Goal: Information Seeking & Learning: Learn about a topic

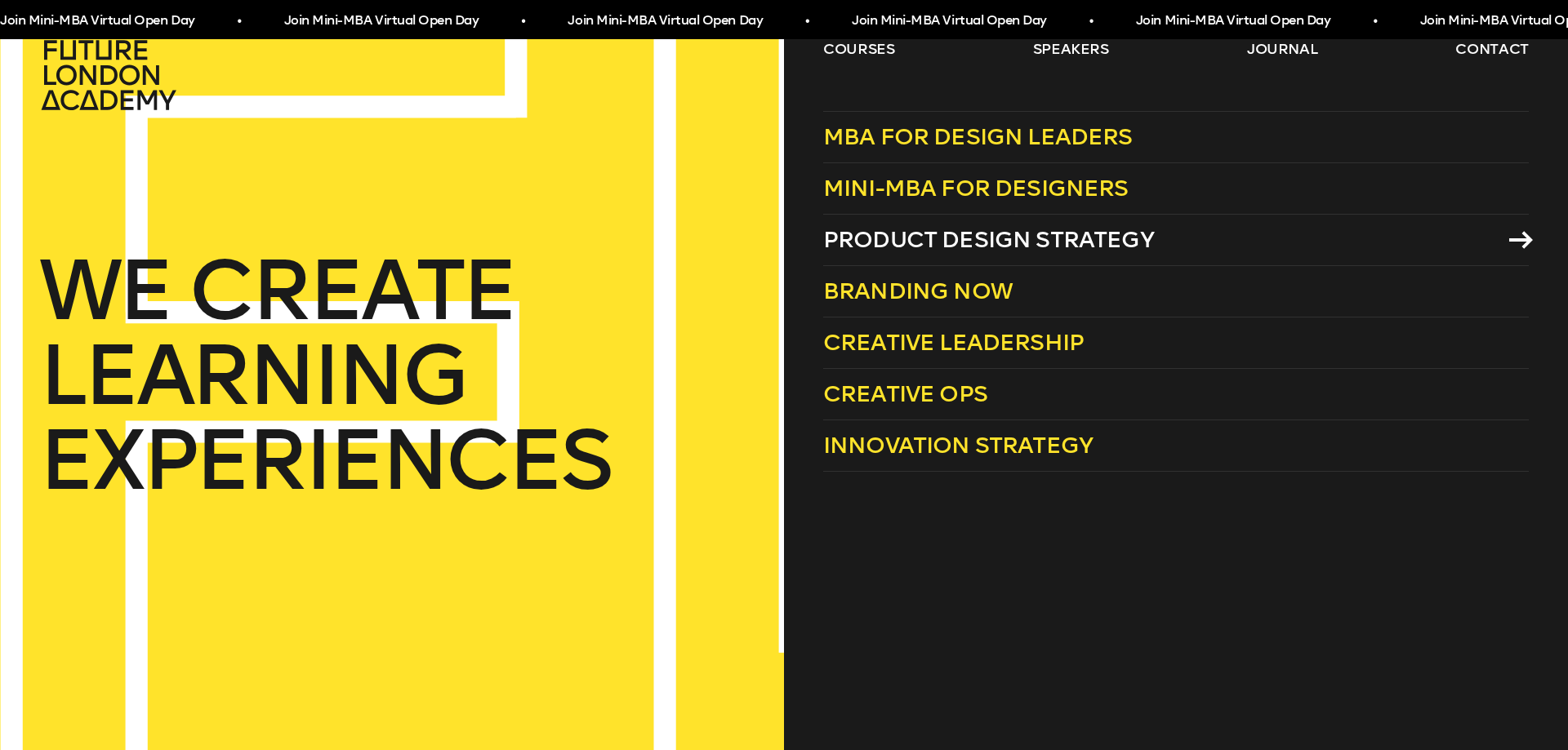
click at [1041, 239] on span "Product Design Strategy" at bounding box center [988, 240] width 331 height 27
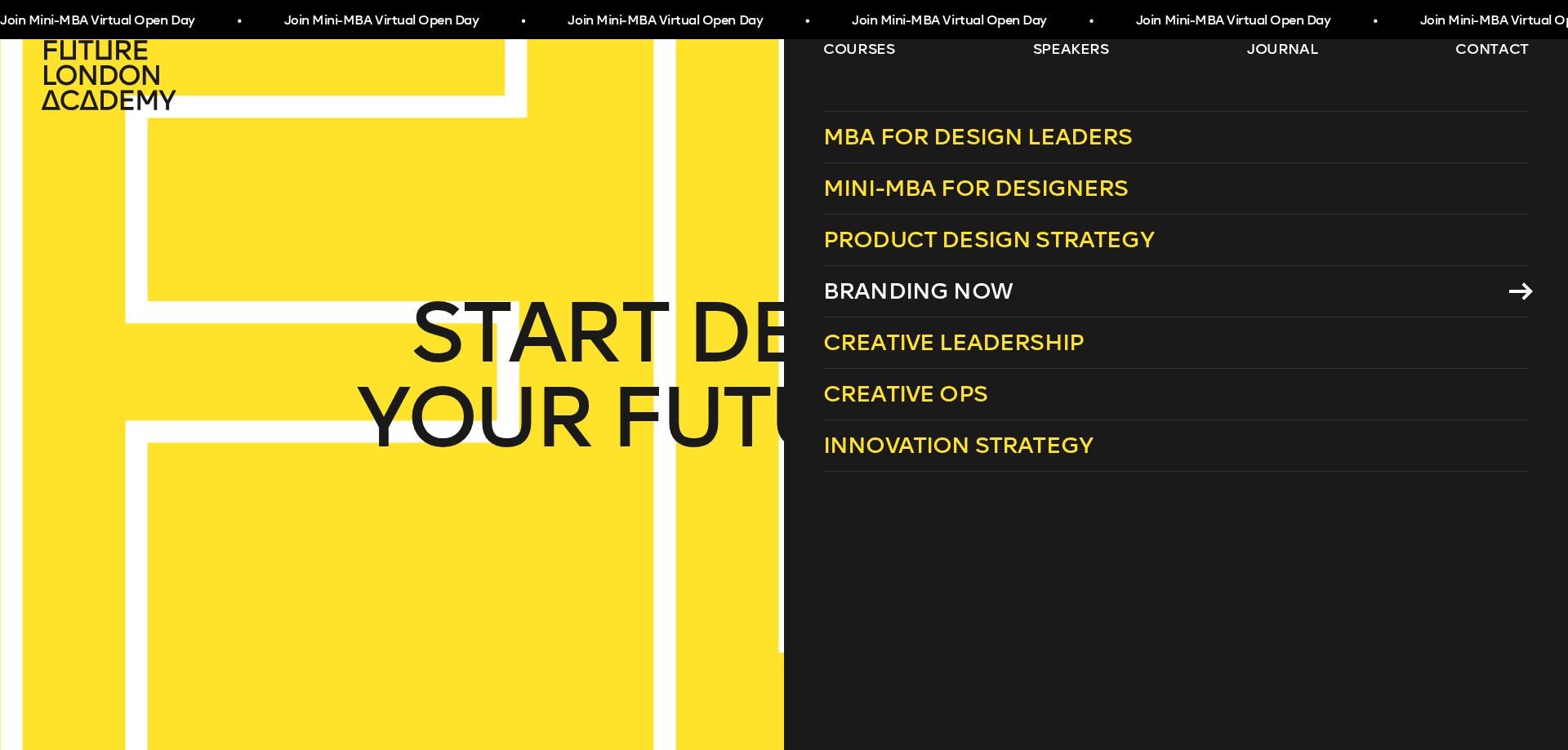
click at [856, 279] on span "Branding Now" at bounding box center [918, 291] width 189 height 27
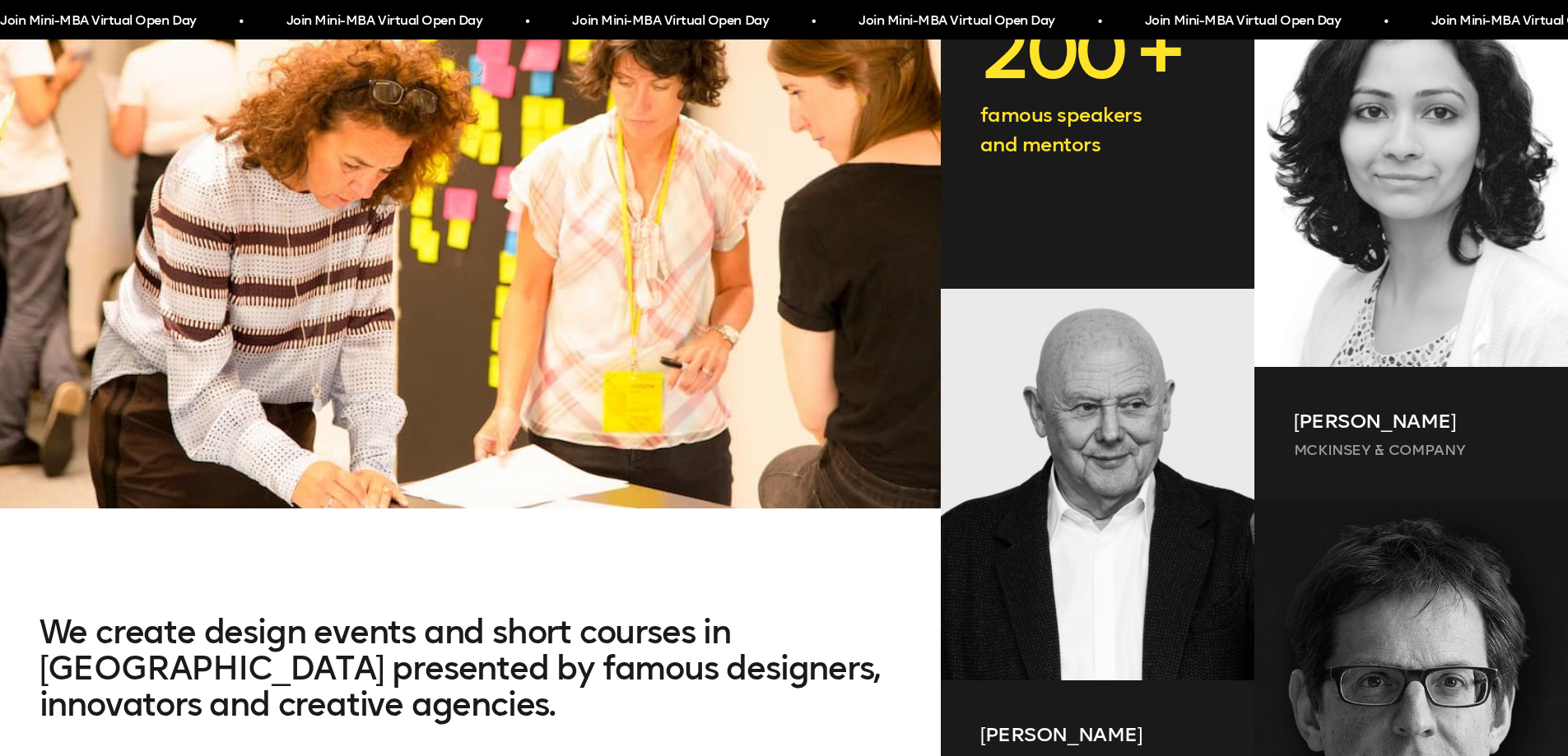
scroll to position [658, 0]
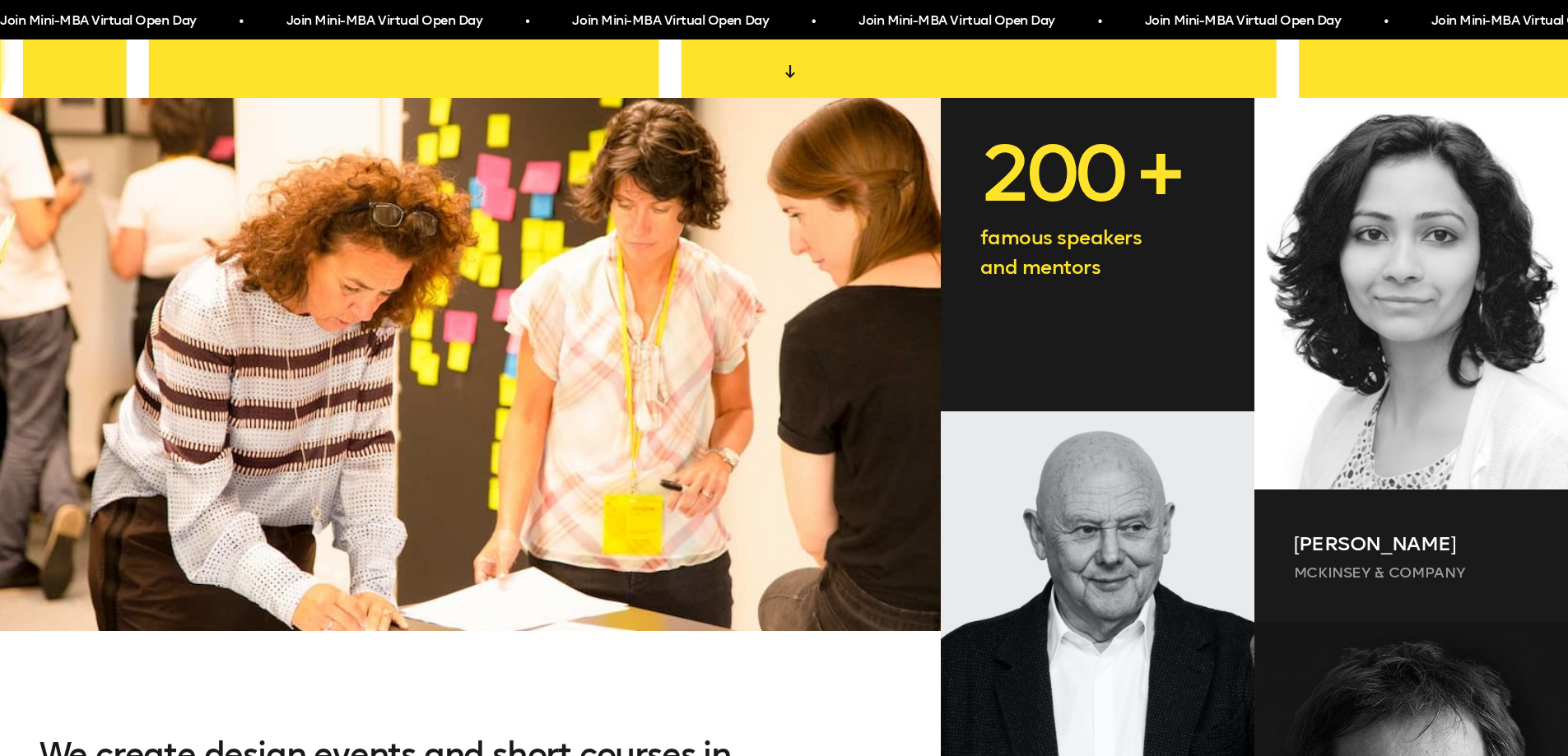
click at [877, 22] on span "Join Mini-MBA Virtual Open Day • Join Mini-MBA Virtual Open Day • Join Mini-MBA…" at bounding box center [714, 21] width 1432 height 31
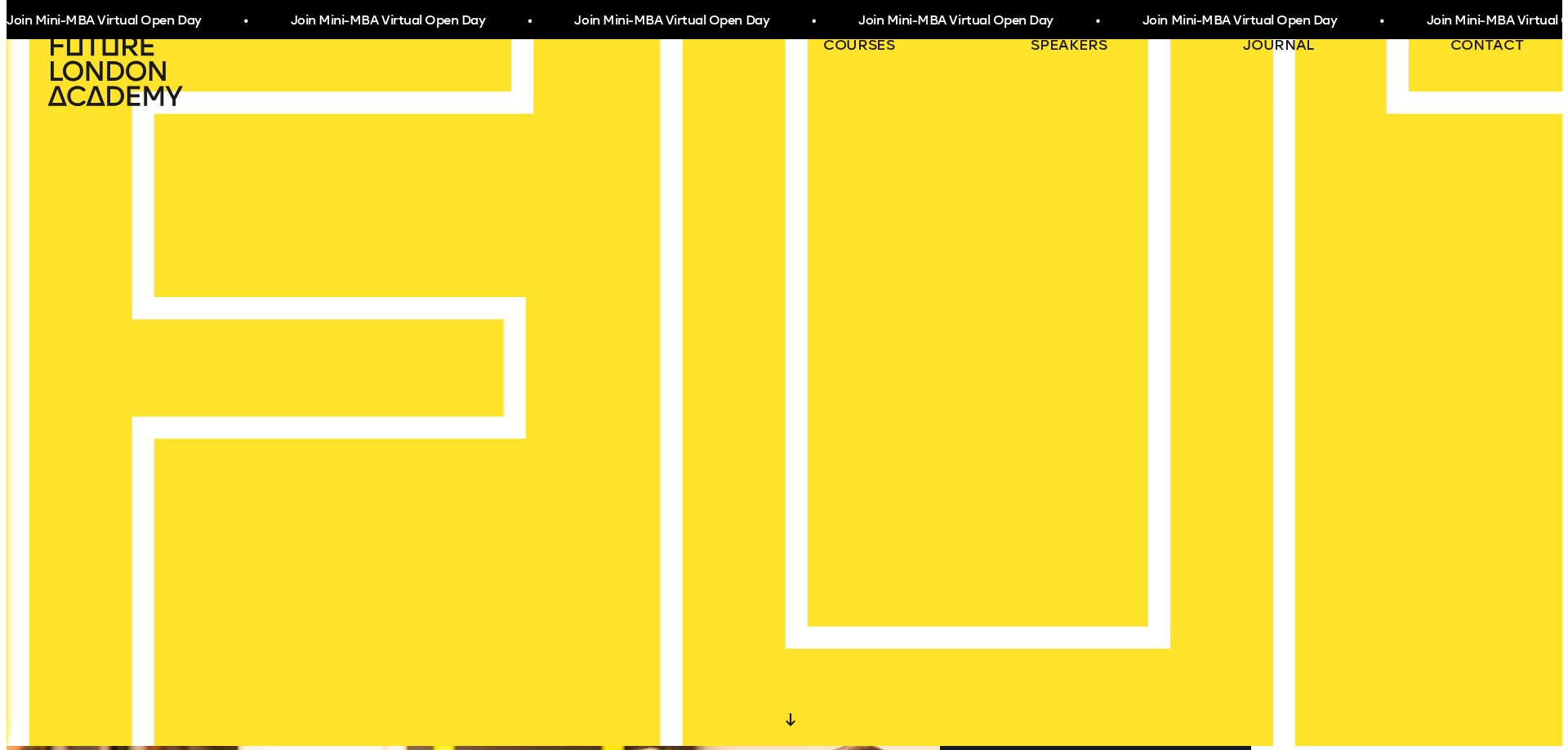
scroll to position [0, 0]
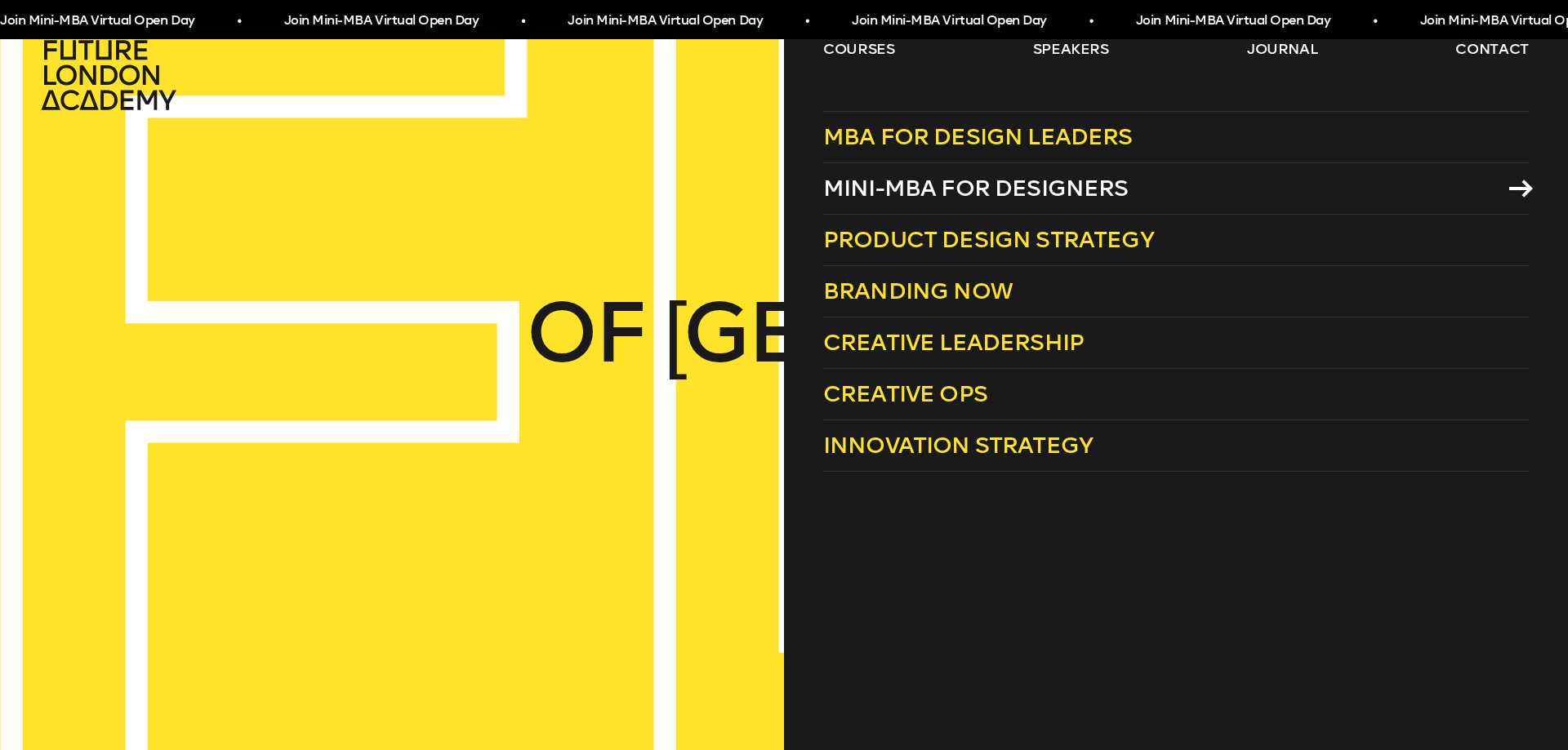
click at [877, 198] on span "Mini-MBA for Designers" at bounding box center [976, 188] width 306 height 27
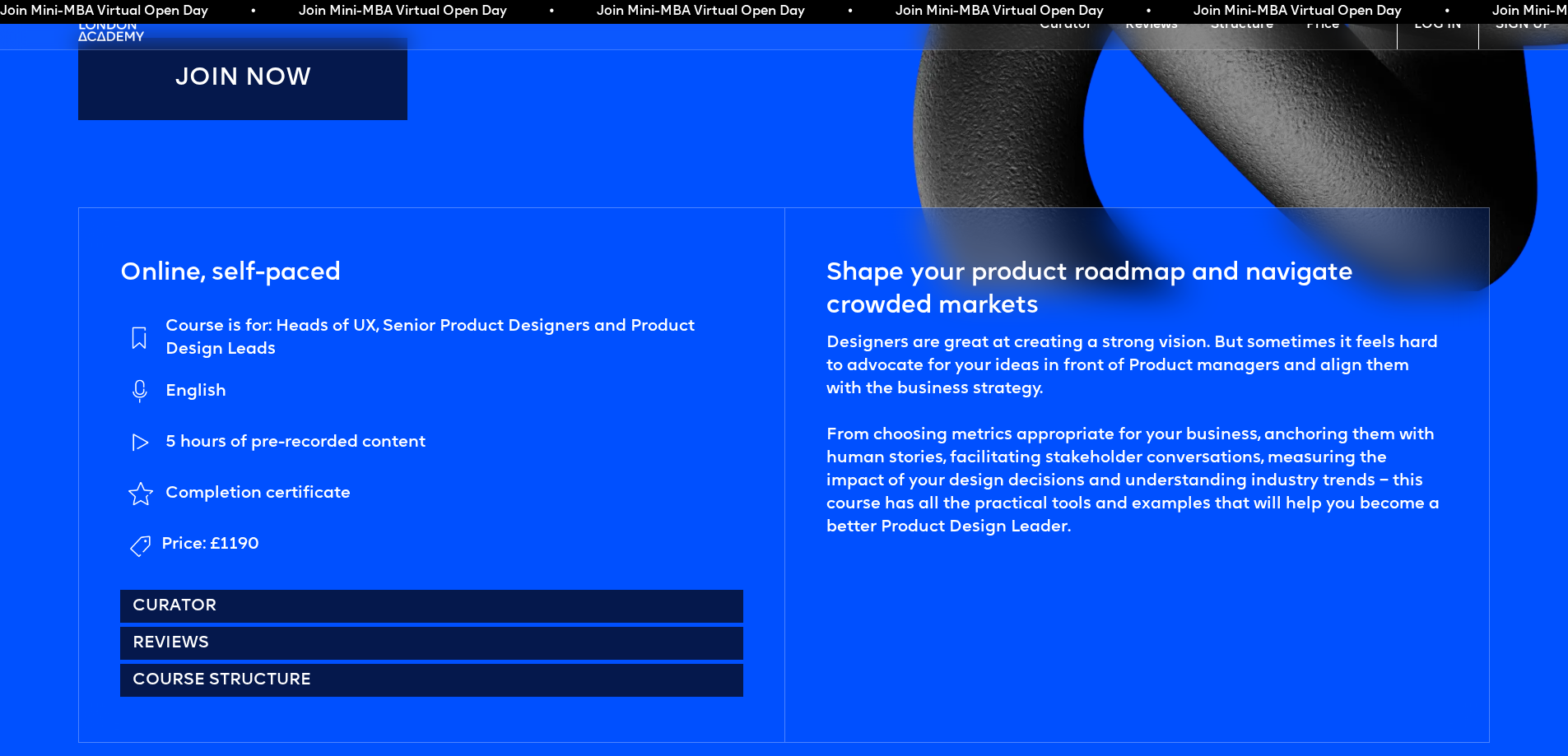
scroll to position [658, 0]
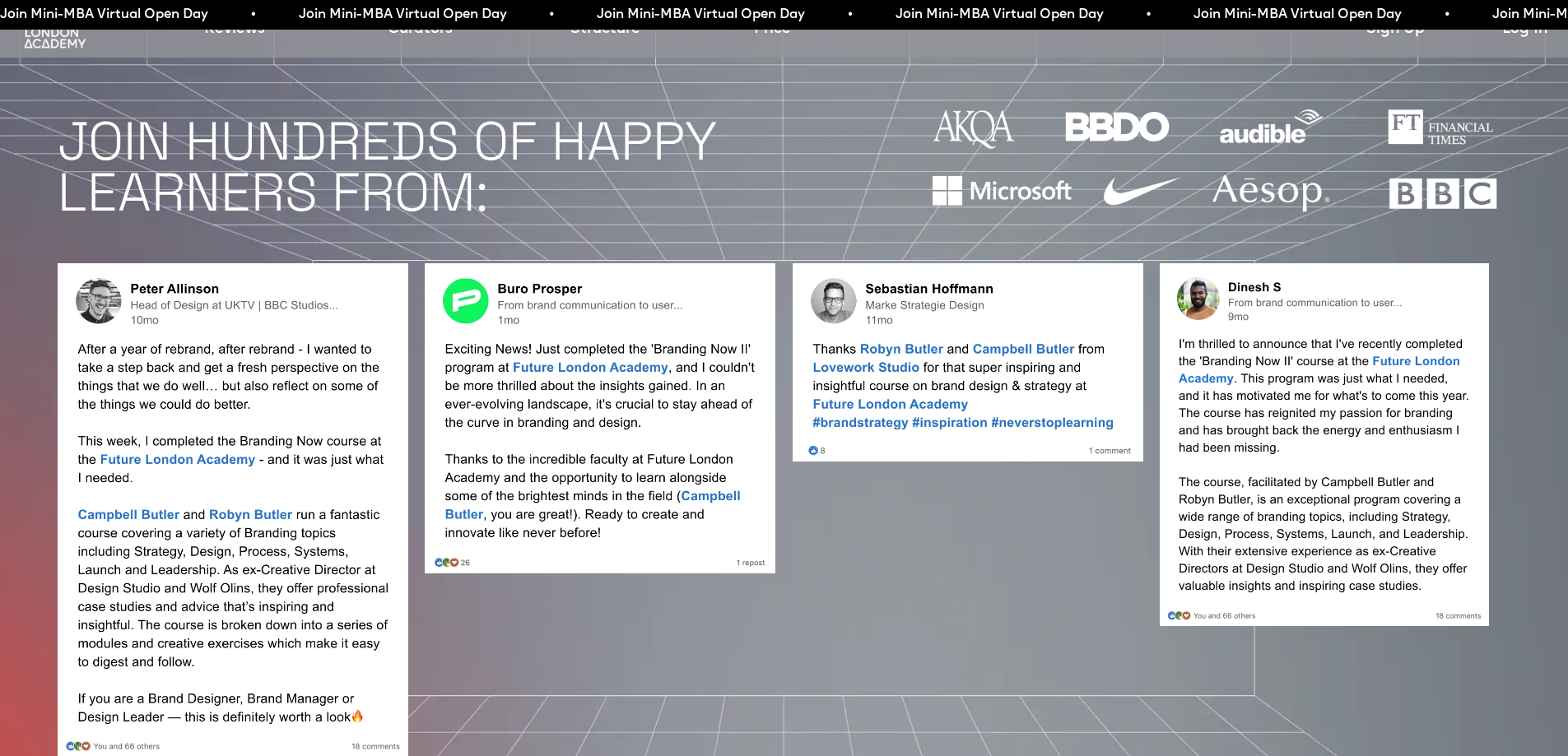
scroll to position [1646, 0]
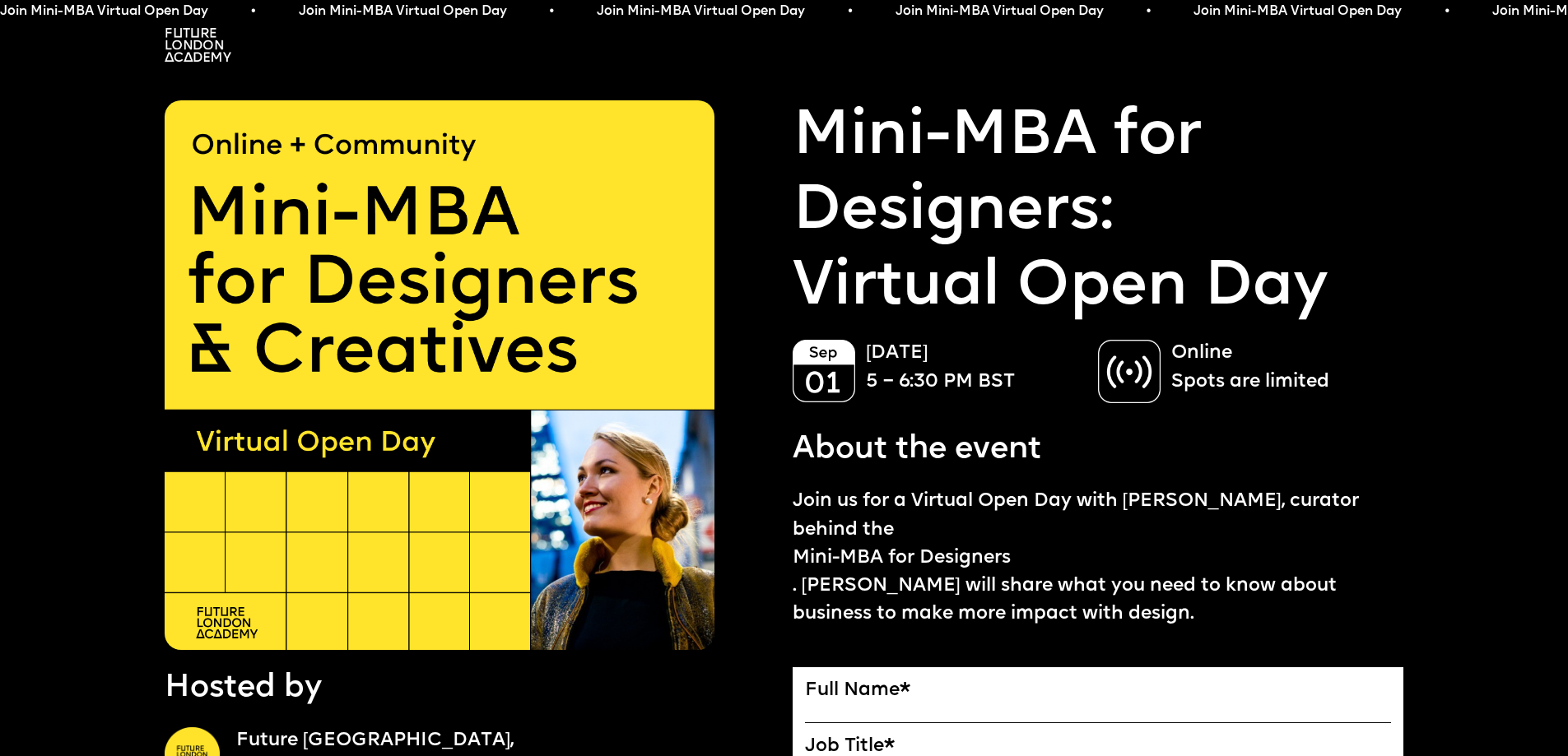
drag, startPoint x: 750, startPoint y: 501, endPoint x: 763, endPoint y: 284, distance: 217.4
